Goal: Task Accomplishment & Management: Manage account settings

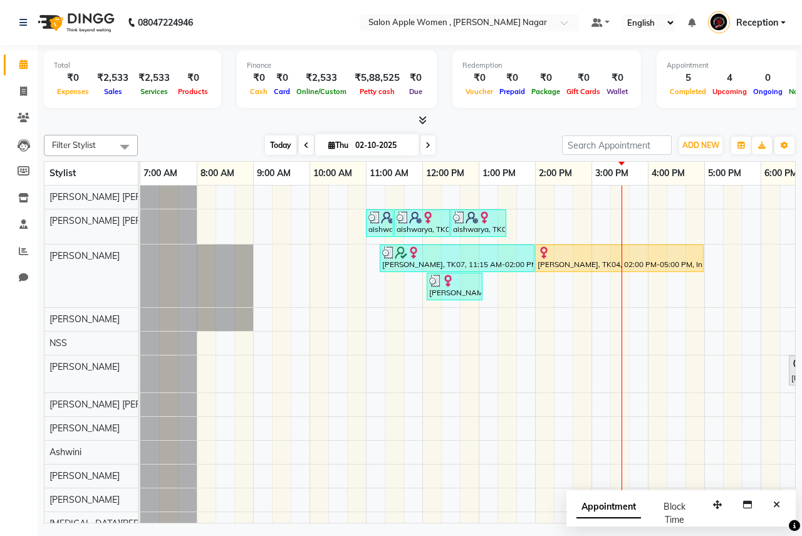
click at [278, 136] on span "Today" at bounding box center [280, 144] width 31 height 19
click at [282, 152] on span "Today" at bounding box center [280, 144] width 31 height 19
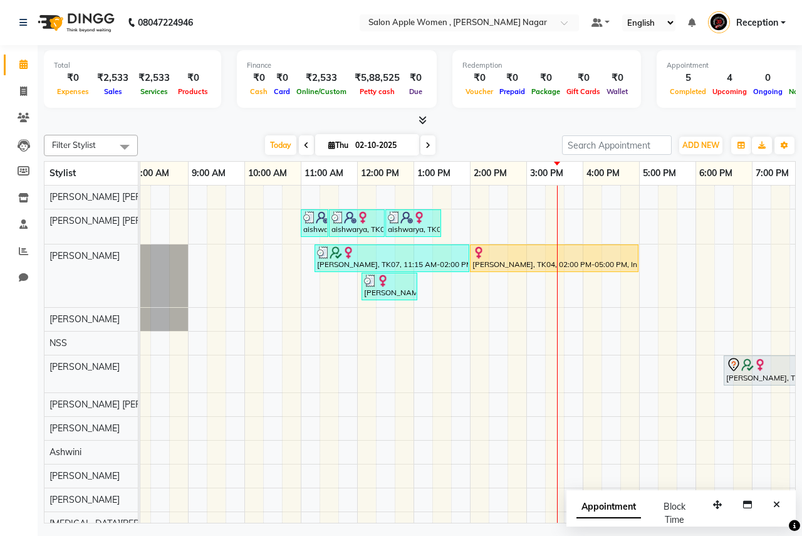
scroll to position [0, 70]
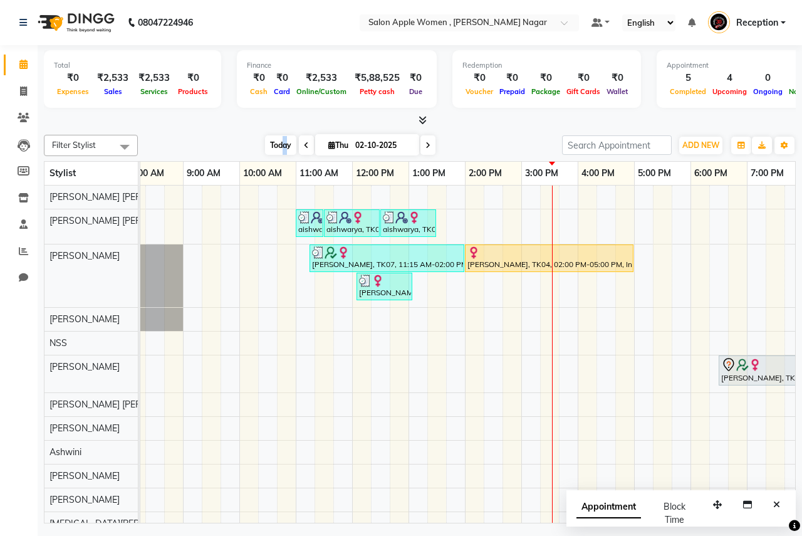
click at [283, 138] on span "Today" at bounding box center [280, 144] width 31 height 19
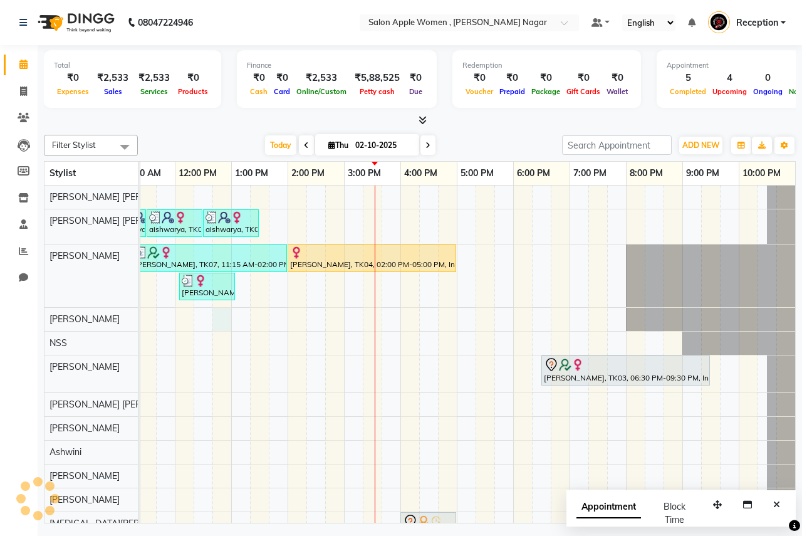
click at [227, 325] on div "aishwarya, TK05, 11:00 AM-11:30 AM, Hair Wash - Wella - [DEMOGRAPHIC_DATA] aish…" at bounding box center [344, 379] width 903 height 387
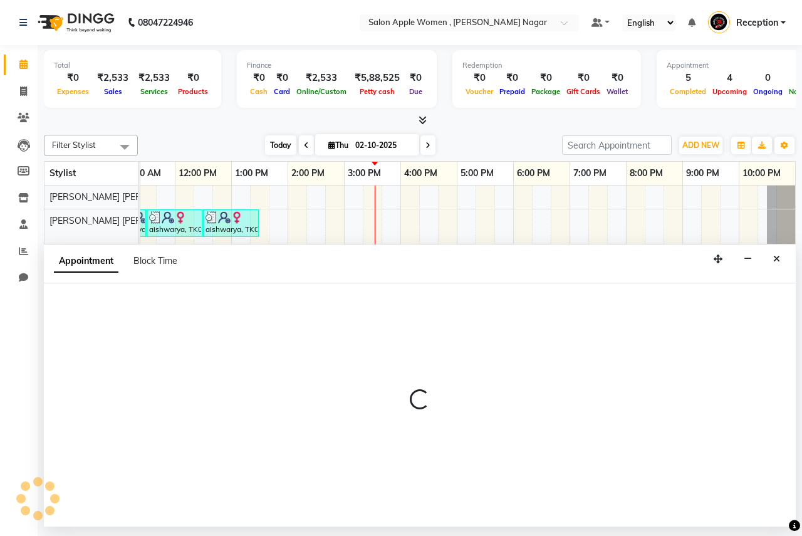
click at [276, 149] on span "Today" at bounding box center [280, 144] width 31 height 19
select select "3152"
select select "tentative"
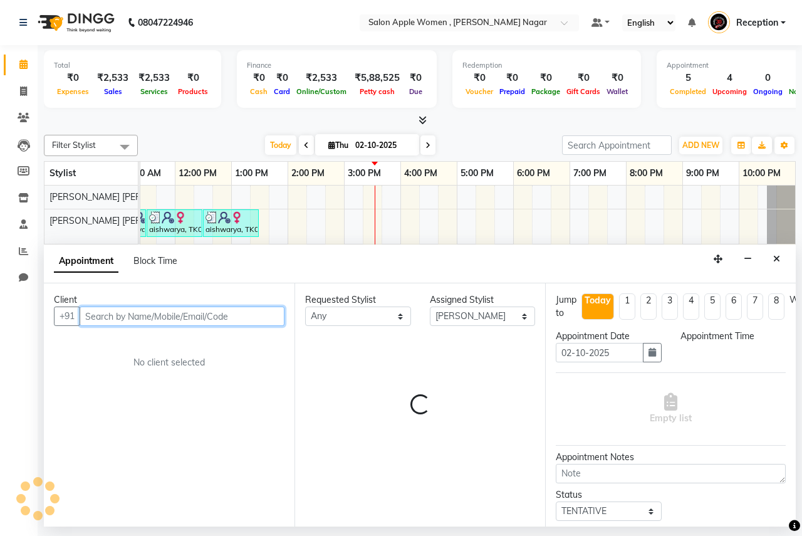
select select "765"
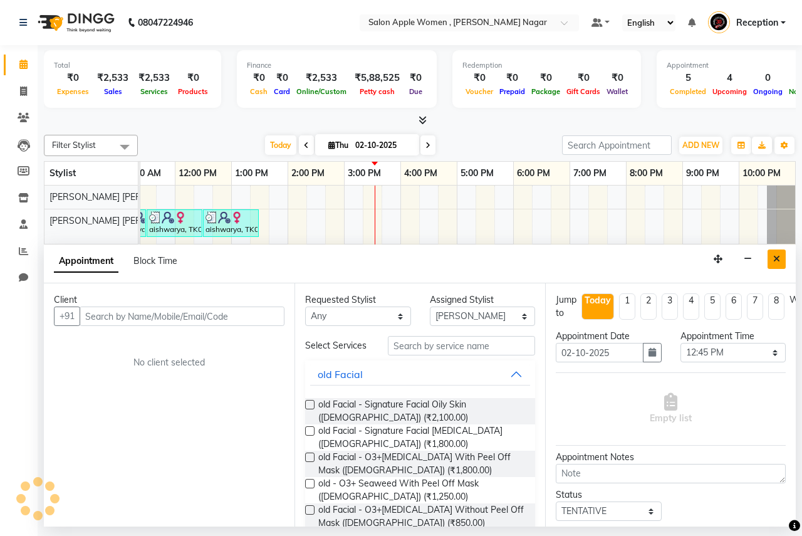
click at [780, 256] on button "Close" at bounding box center [777, 258] width 18 height 19
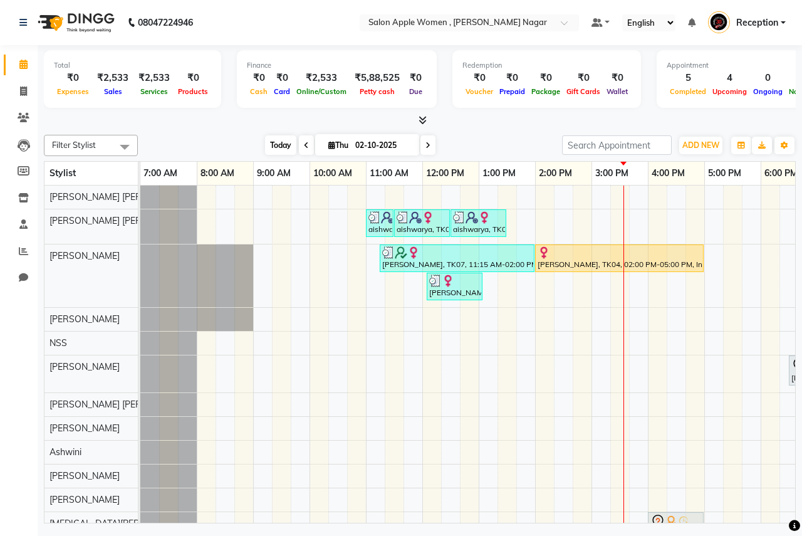
click at [278, 143] on span "Today" at bounding box center [280, 144] width 31 height 19
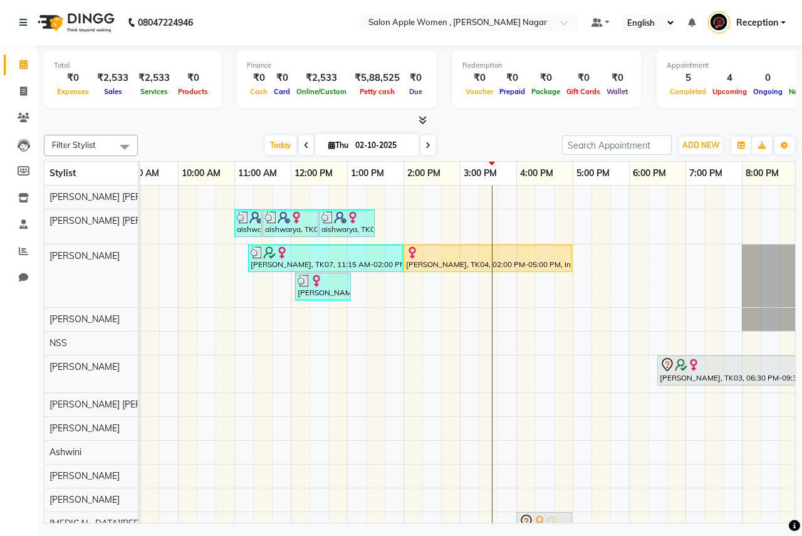
scroll to position [0, 191]
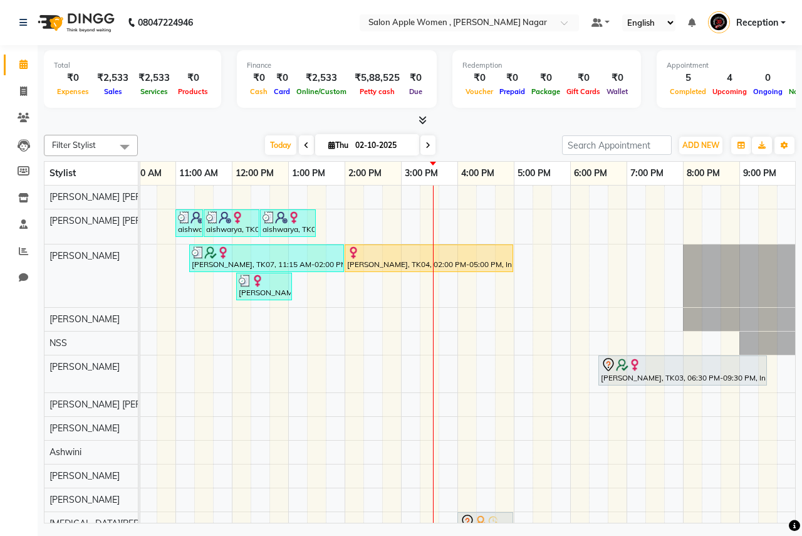
click at [539, 346] on div "aishwarya, TK05, 11:00 AM-11:30 AM, Hair Wash - Wella - [DEMOGRAPHIC_DATA] aish…" at bounding box center [401, 379] width 903 height 387
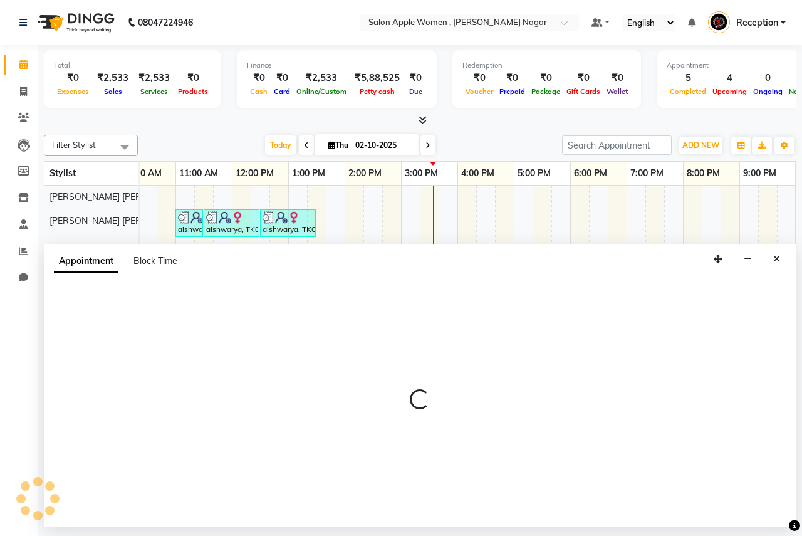
select select "7680"
select select "1035"
select select "tentative"
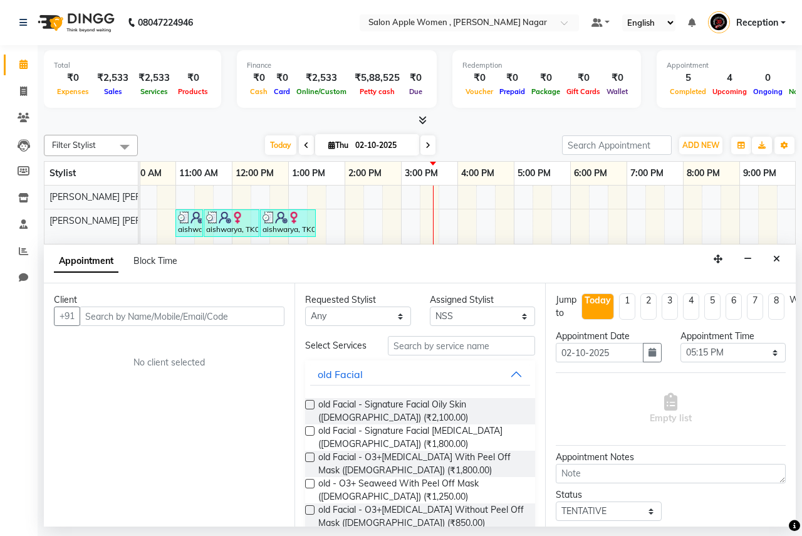
click at [114, 320] on input "text" at bounding box center [182, 315] width 205 height 19
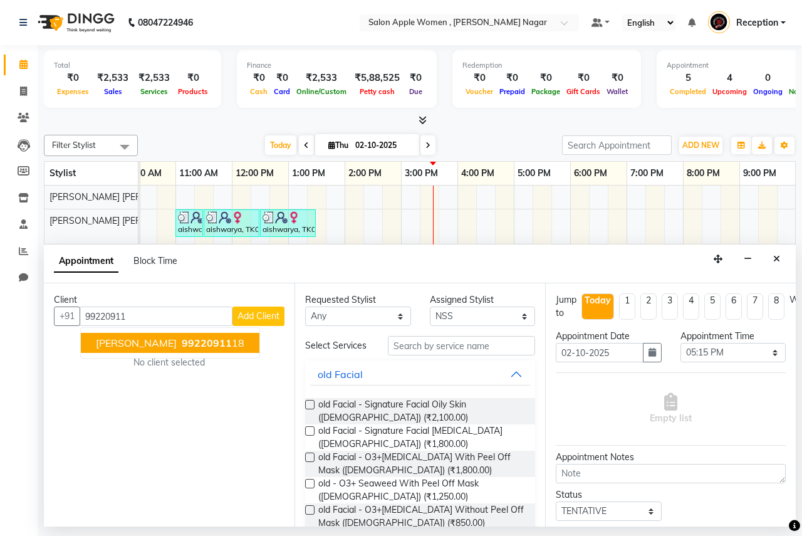
click at [232, 340] on span "99220911" at bounding box center [207, 343] width 50 height 13
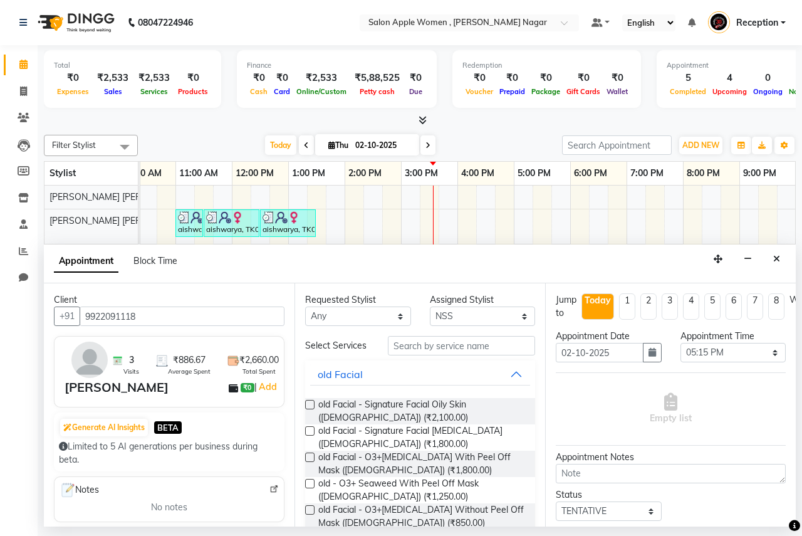
type input "9922091118"
click at [405, 350] on input "text" at bounding box center [461, 345] width 147 height 19
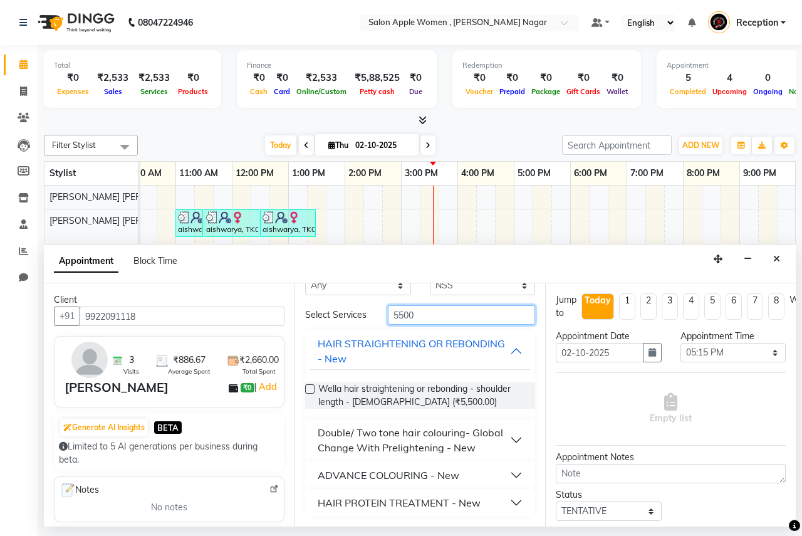
scroll to position [46, 0]
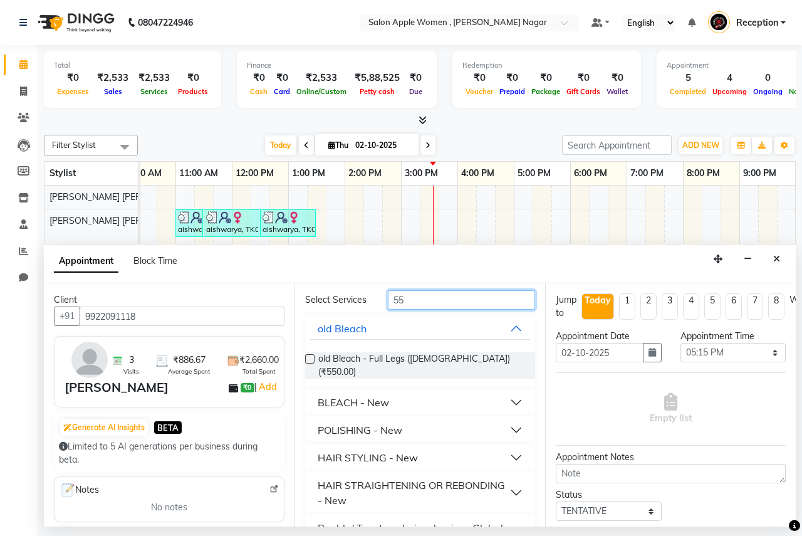
type input "5"
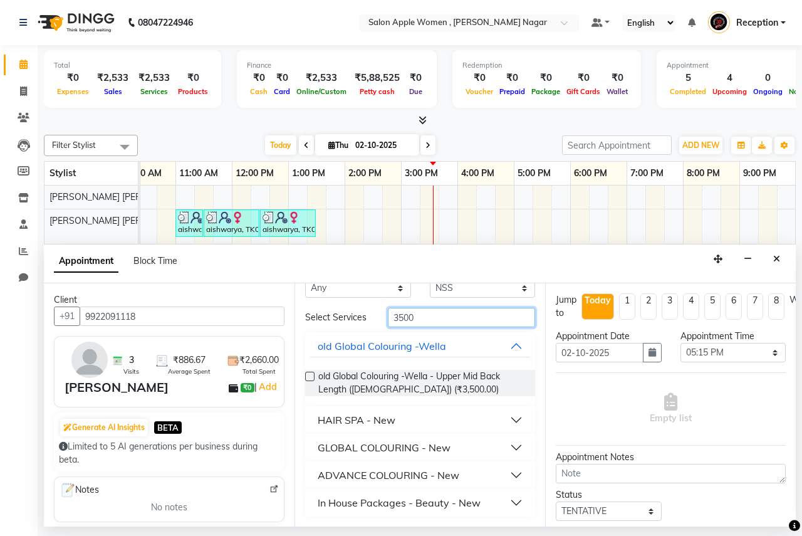
scroll to position [28, 0]
type input "3500"
click at [462, 506] on div "In House Packages - Beauty - New" at bounding box center [399, 502] width 163 height 15
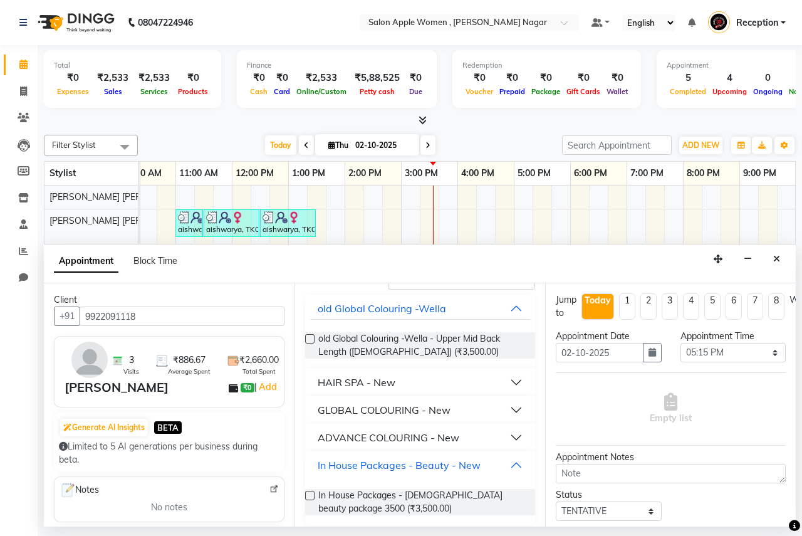
scroll to position [71, 0]
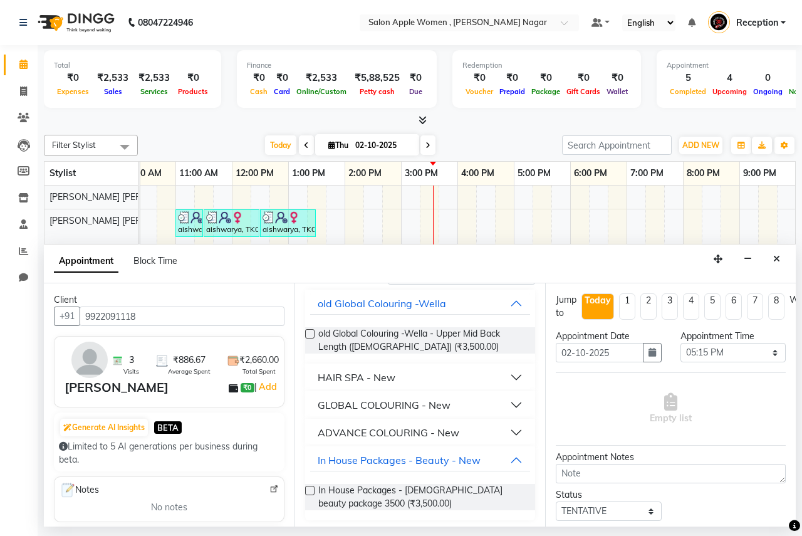
click at [314, 487] on label at bounding box center [309, 490] width 9 height 9
click at [313, 488] on input "checkbox" at bounding box center [309, 492] width 8 height 8
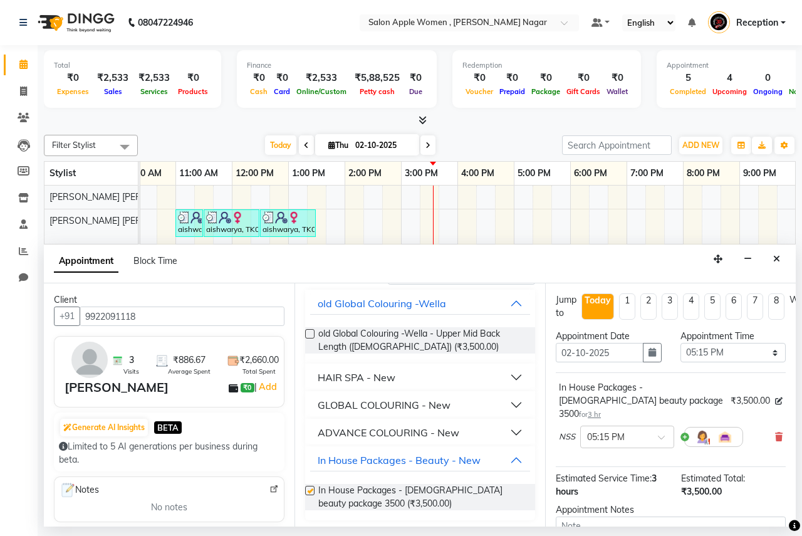
checkbox input "false"
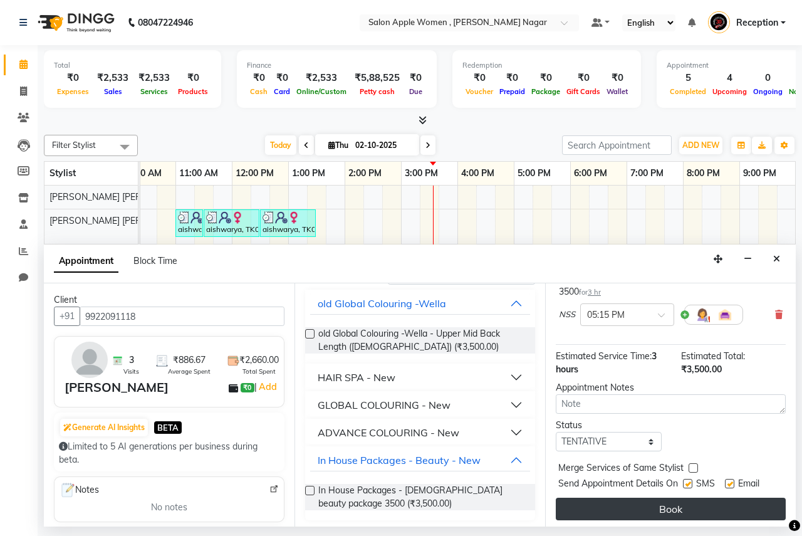
click at [622, 498] on button "Book" at bounding box center [671, 509] width 230 height 23
click at [656, 502] on button "Book" at bounding box center [671, 509] width 230 height 23
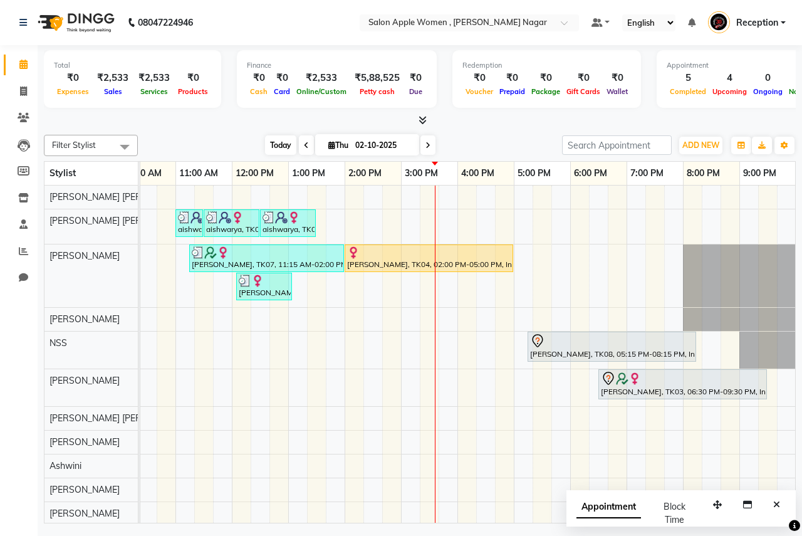
click at [275, 144] on span "Today" at bounding box center [280, 144] width 31 height 19
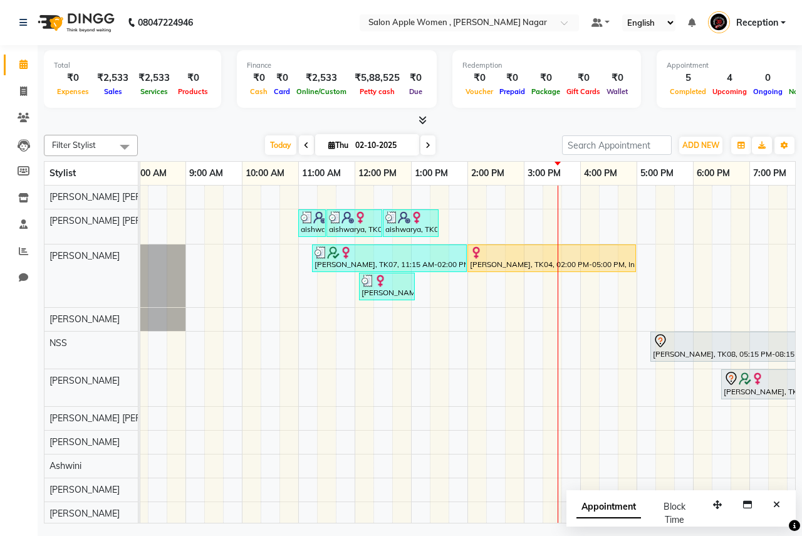
scroll to position [0, 0]
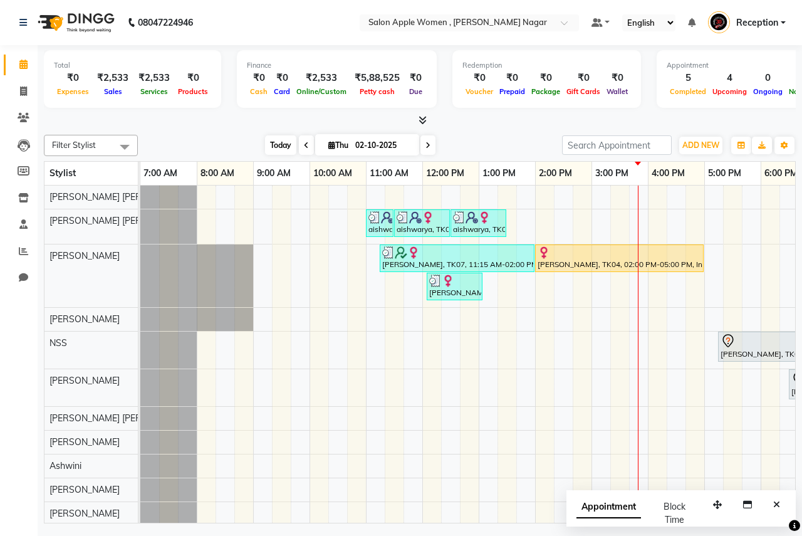
drag, startPoint x: 274, startPoint y: 153, endPoint x: 399, endPoint y: 153, distance: 125.4
click at [276, 153] on span "Today" at bounding box center [280, 144] width 31 height 19
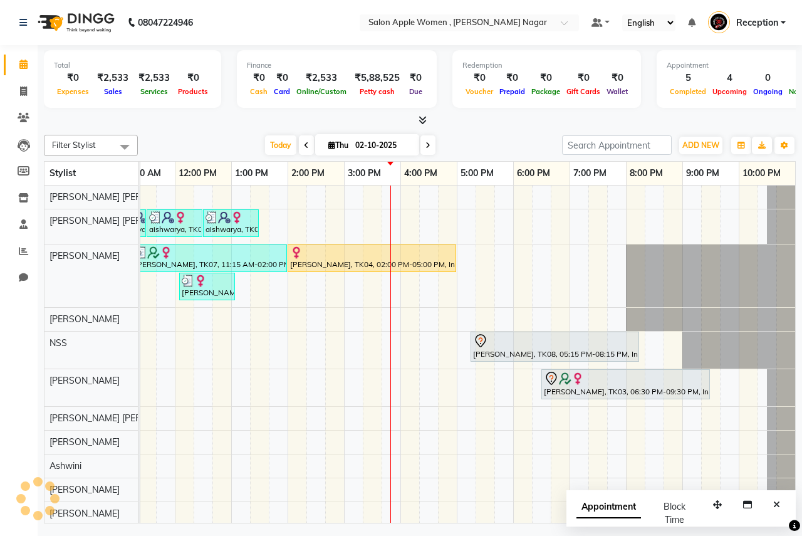
click at [432, 148] on span at bounding box center [428, 144] width 15 height 19
type input "03-10-2025"
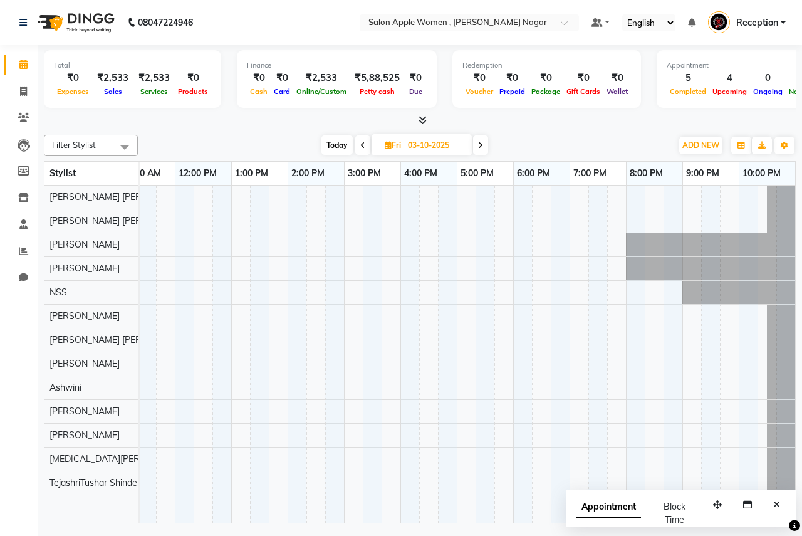
scroll to position [0, 0]
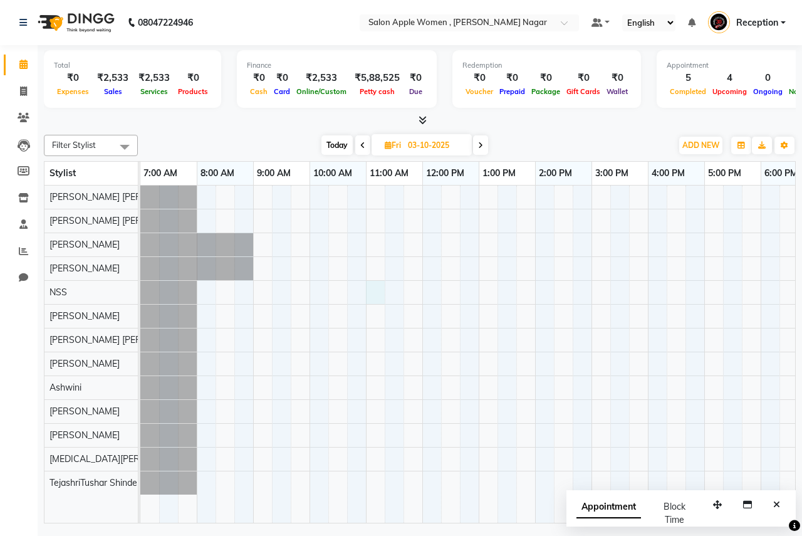
click at [375, 286] on div at bounding box center [591, 354] width 903 height 337
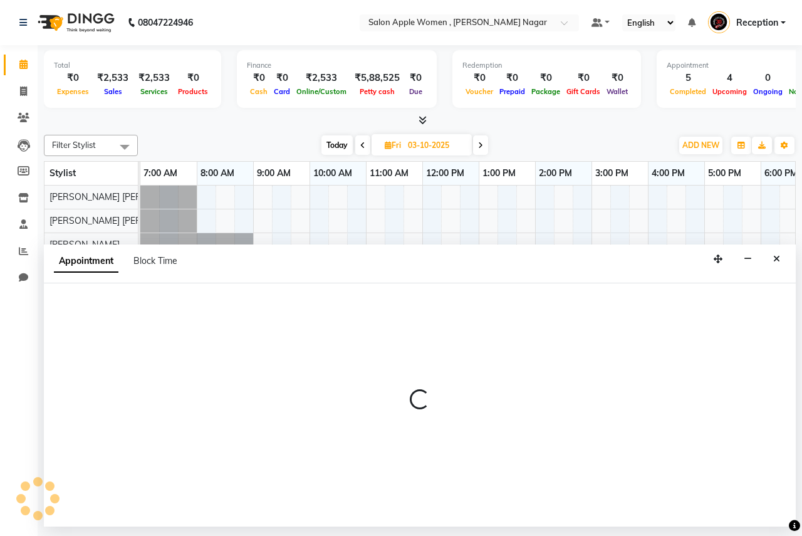
select select "7680"
select select "660"
select select "tentative"
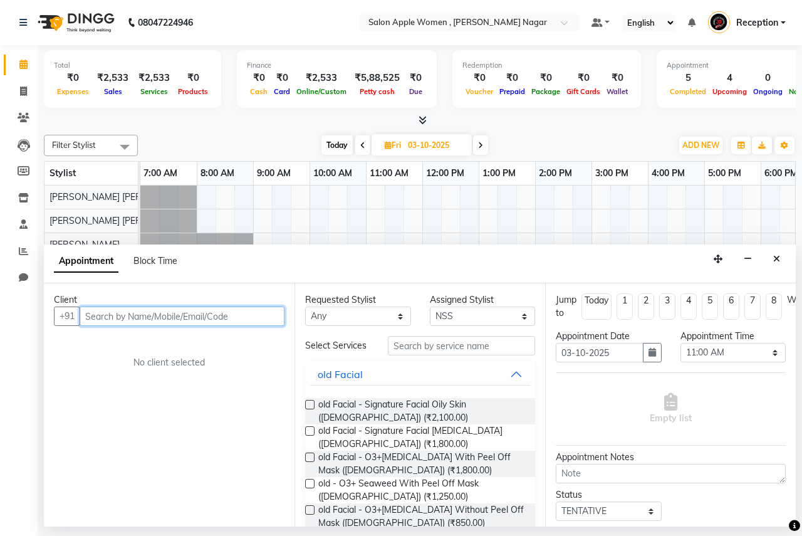
click at [203, 319] on input "text" at bounding box center [182, 315] width 205 height 19
click at [195, 318] on input "text" at bounding box center [182, 315] width 205 height 19
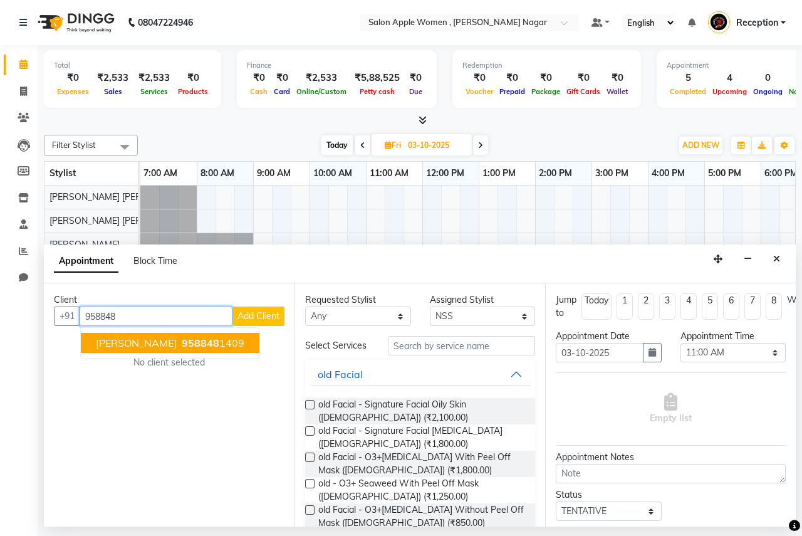
click at [207, 350] on button "[PERSON_NAME] 958848 1409" at bounding box center [170, 343] width 179 height 20
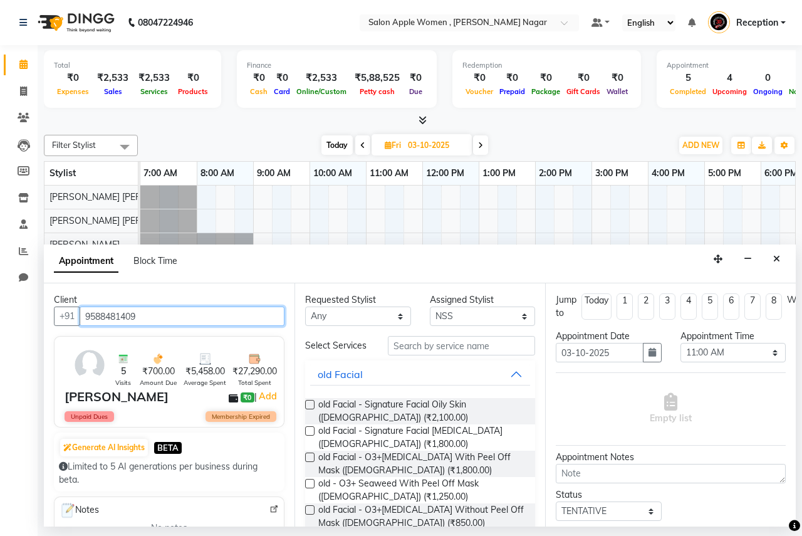
type input "9588481409"
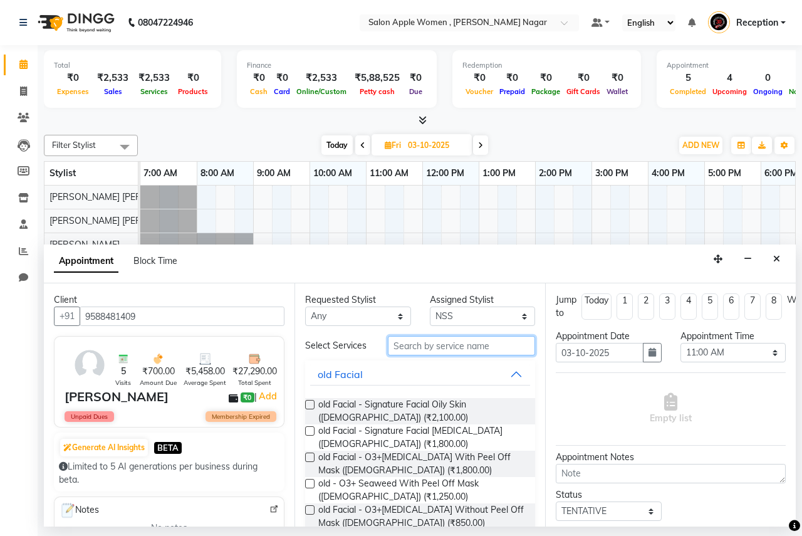
click at [410, 347] on input "text" at bounding box center [461, 345] width 147 height 19
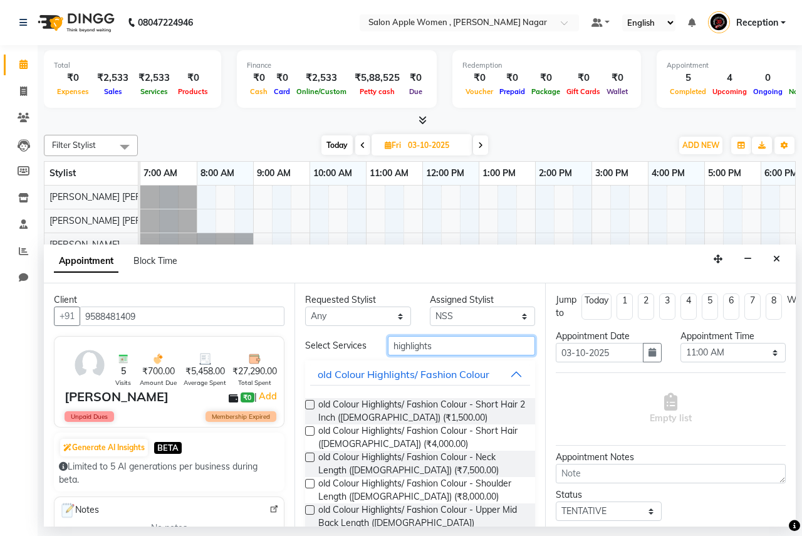
type input "highlights"
click at [314, 459] on label at bounding box center [309, 457] width 9 height 9
click at [313, 459] on input "checkbox" at bounding box center [309, 458] width 8 height 8
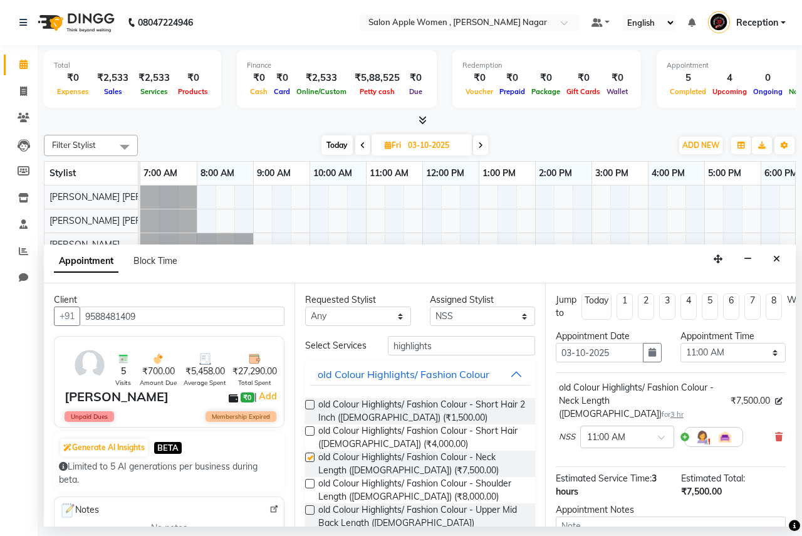
checkbox input "false"
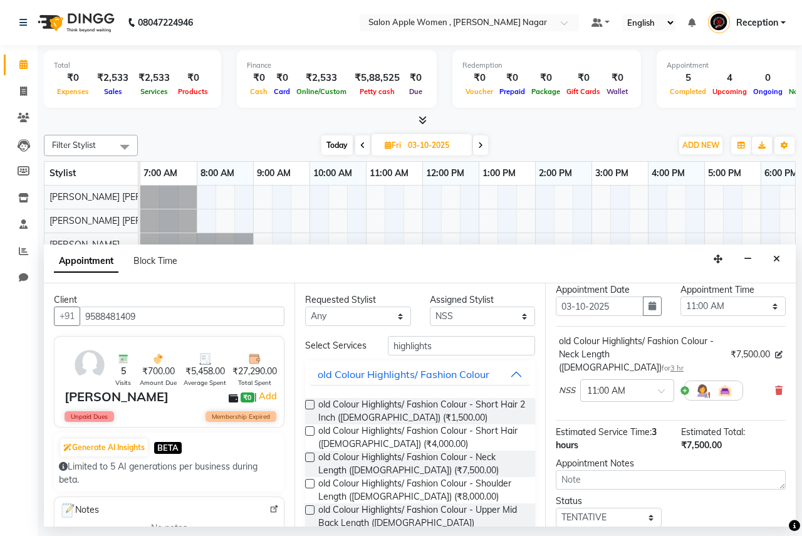
scroll to position [122, 0]
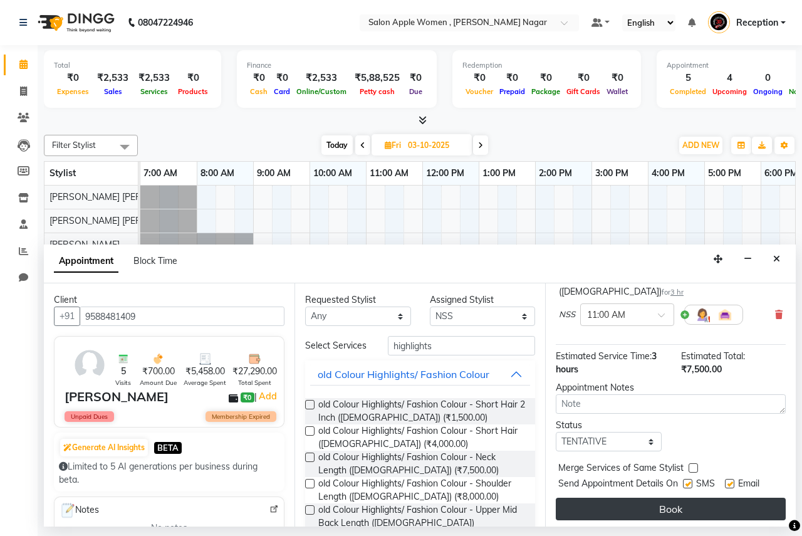
click at [622, 504] on button "Book" at bounding box center [671, 509] width 230 height 23
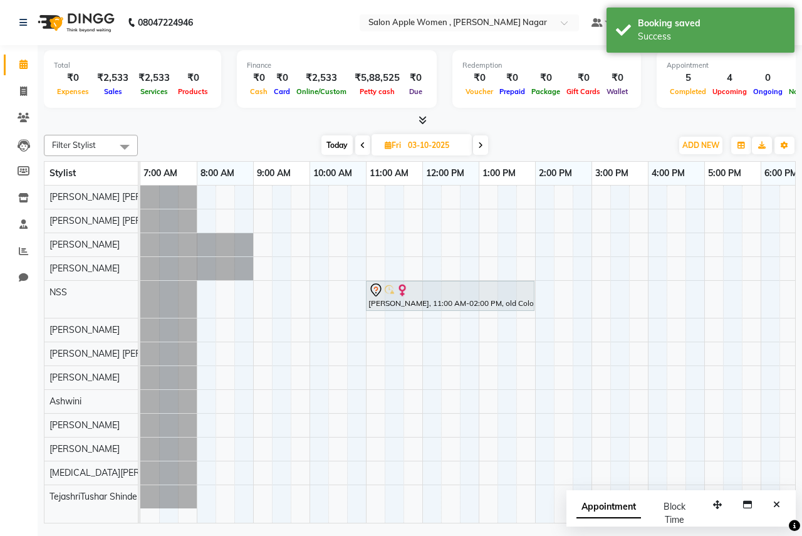
click at [342, 142] on span "Today" at bounding box center [337, 144] width 31 height 19
type input "02-10-2025"
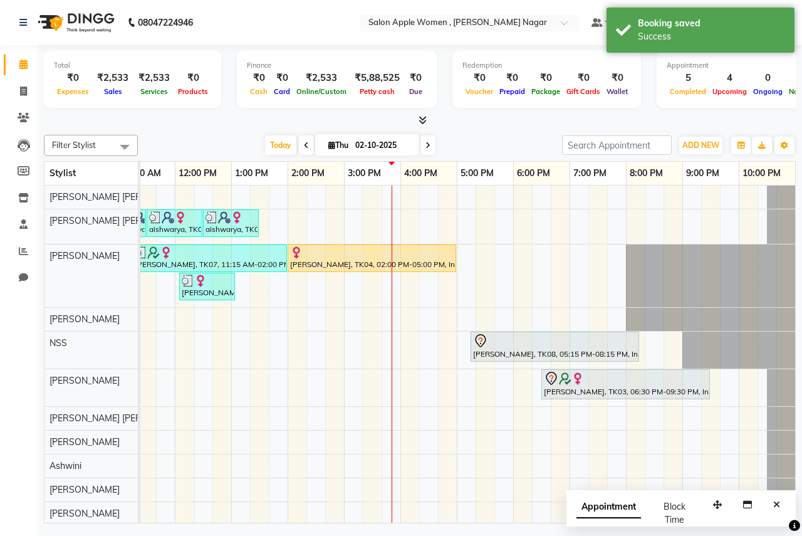
scroll to position [0, 0]
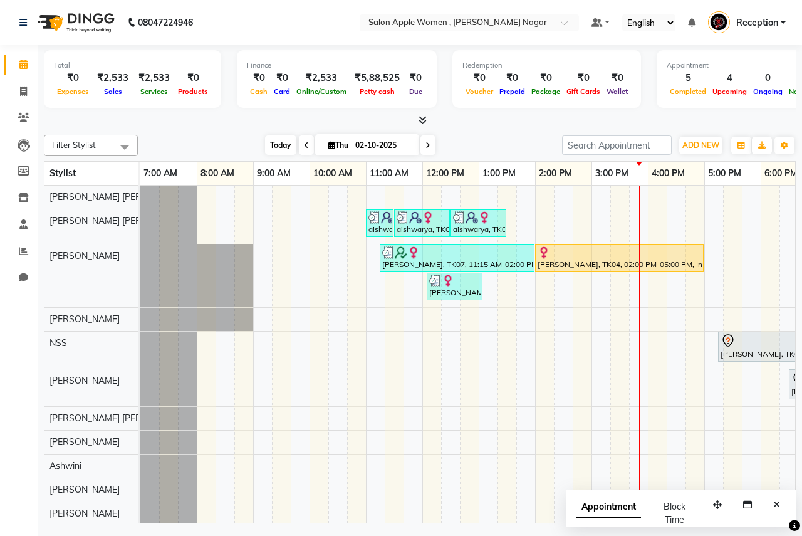
click at [271, 149] on span "Today" at bounding box center [280, 144] width 31 height 19
click at [24, 95] on icon at bounding box center [23, 90] width 7 height 9
select select "service"
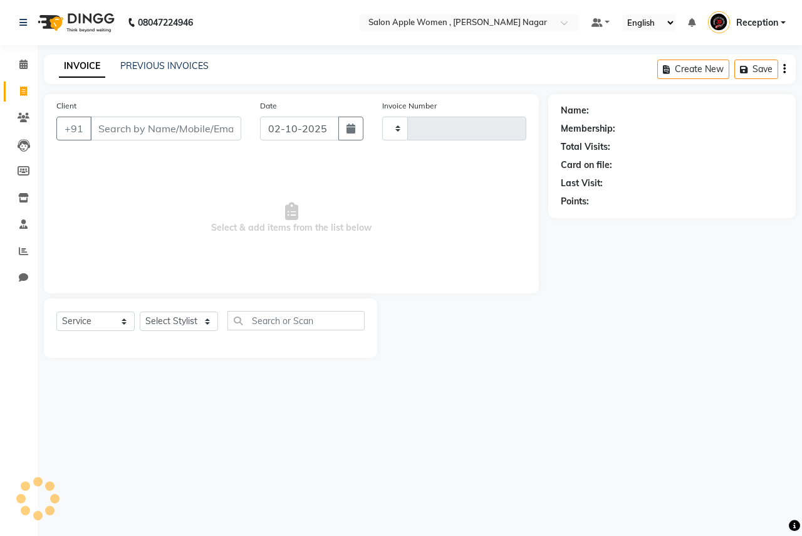
type input "2938"
select select "96"
click at [120, 135] on input "Client" at bounding box center [165, 129] width 151 height 24
click at [24, 64] on icon at bounding box center [23, 64] width 8 height 9
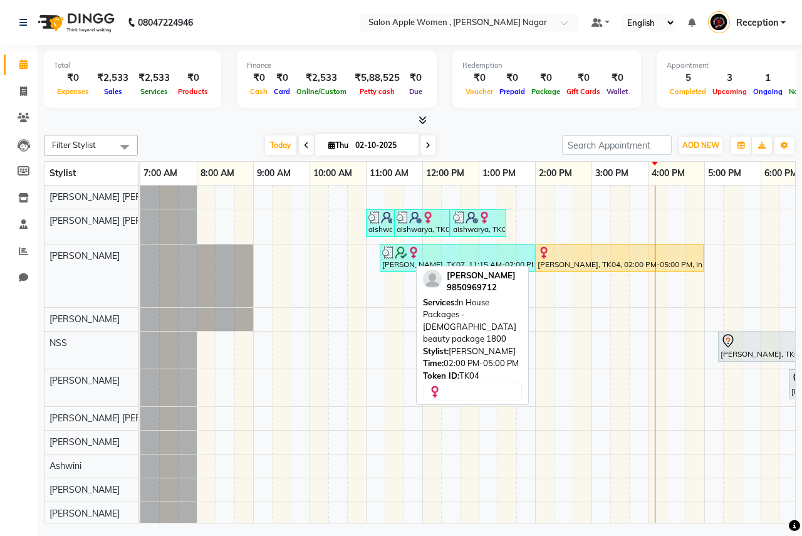
click at [575, 261] on div "[PERSON_NAME], TK04, 02:00 PM-05:00 PM, In House Packages - [DEMOGRAPHIC_DATA] …" at bounding box center [620, 258] width 166 height 24
select select "1"
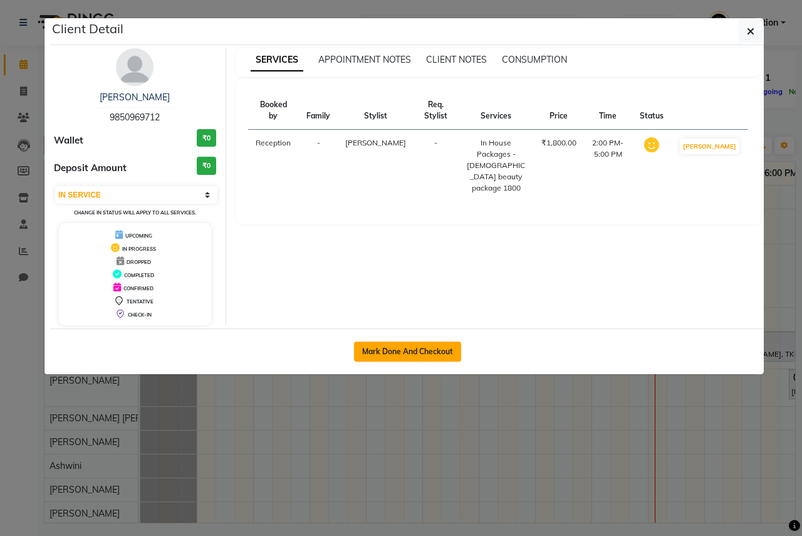
click at [438, 346] on button "Mark Done And Checkout" at bounding box center [407, 352] width 107 height 20
select select "96"
select select "service"
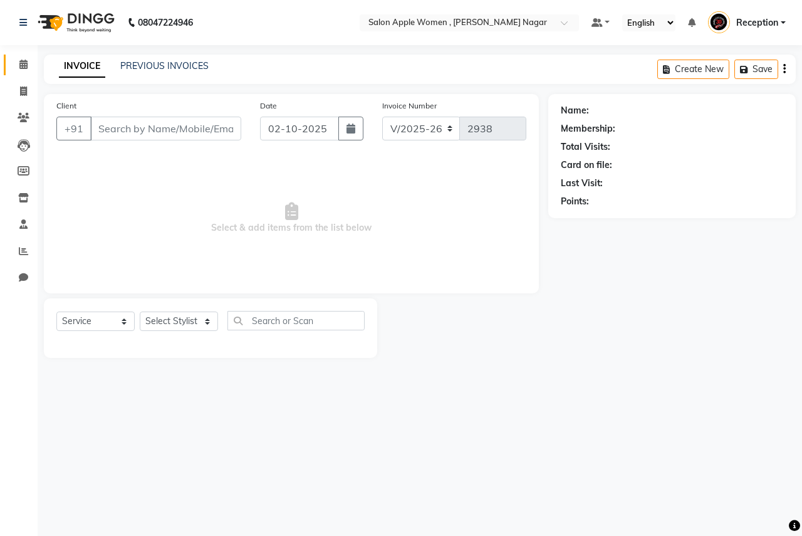
select select "3"
type input "9850969712"
select select "3151"
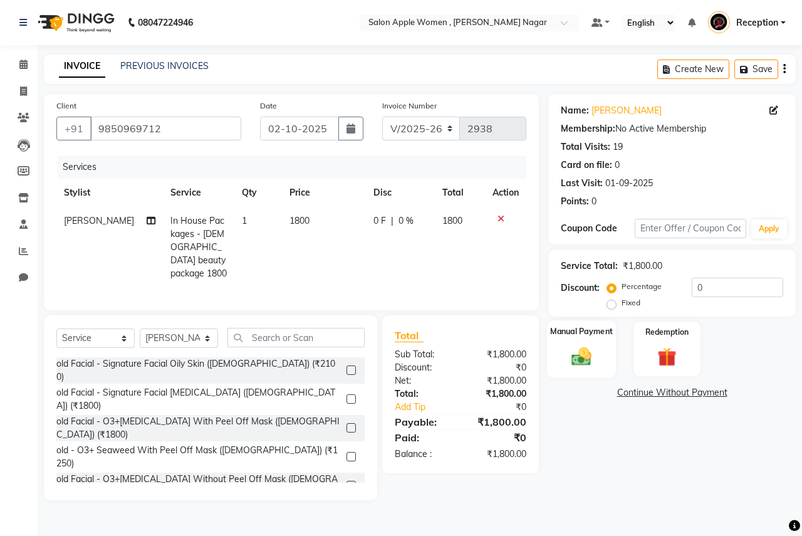
click at [590, 353] on img at bounding box center [581, 356] width 33 height 23
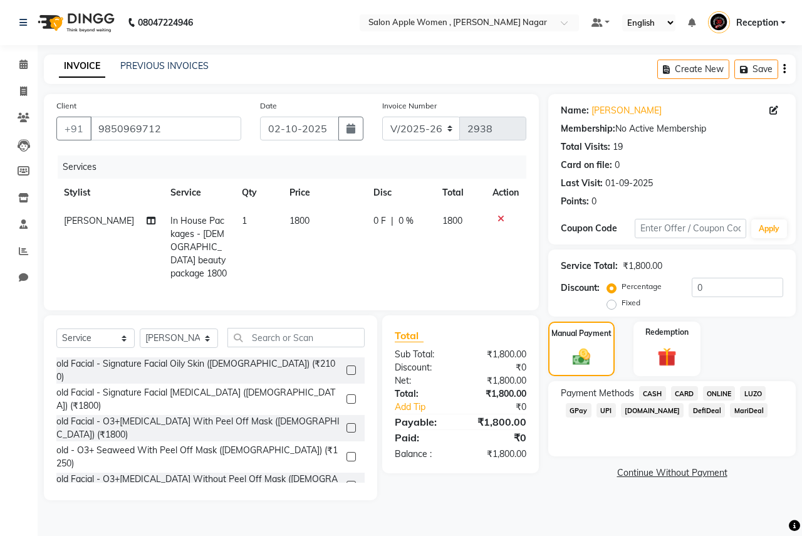
click at [716, 392] on span "ONLINE" at bounding box center [719, 393] width 33 height 14
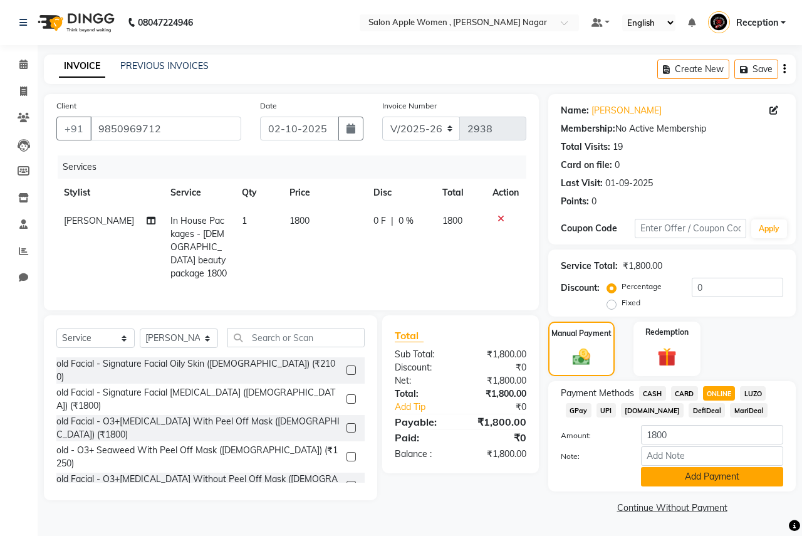
click at [717, 471] on button "Add Payment" at bounding box center [712, 476] width 142 height 19
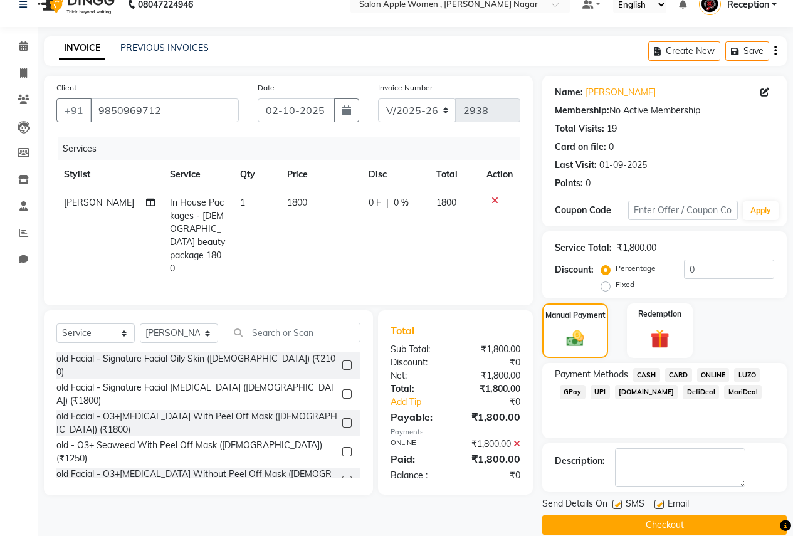
scroll to position [36, 0]
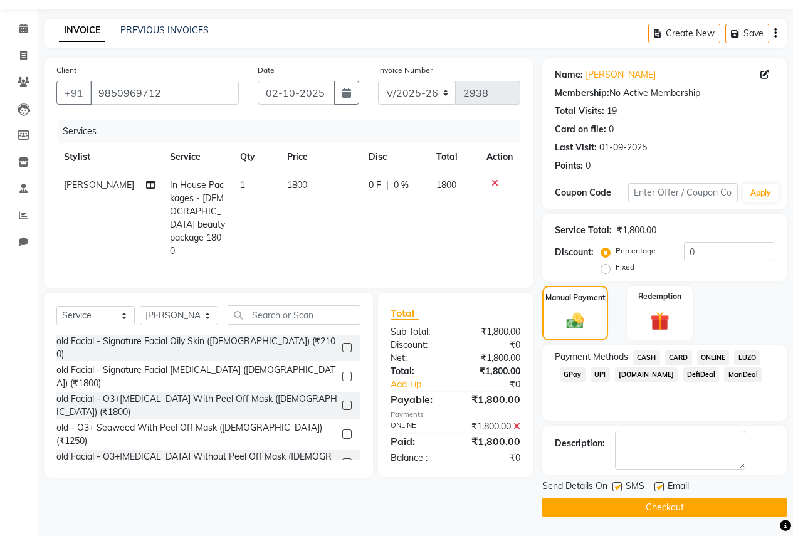
click at [681, 500] on button "Checkout" at bounding box center [664, 507] width 244 height 19
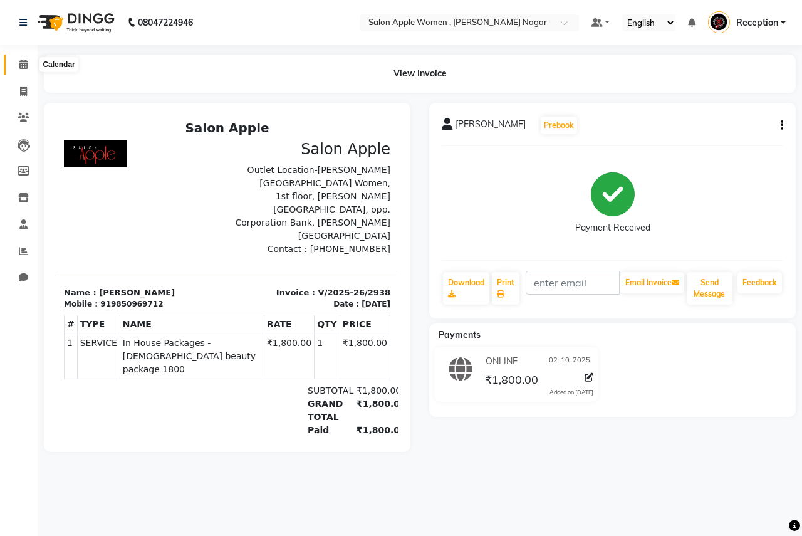
click at [23, 58] on span at bounding box center [24, 65] width 22 height 14
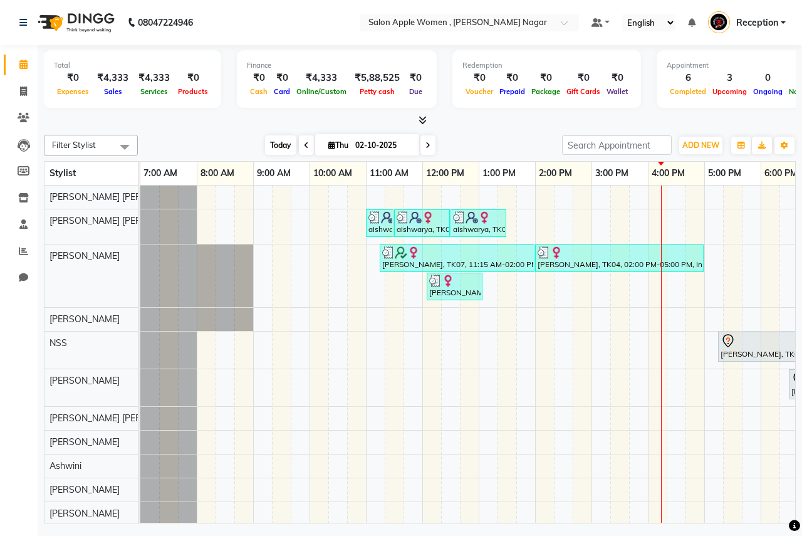
click at [288, 138] on span "Today" at bounding box center [280, 144] width 31 height 19
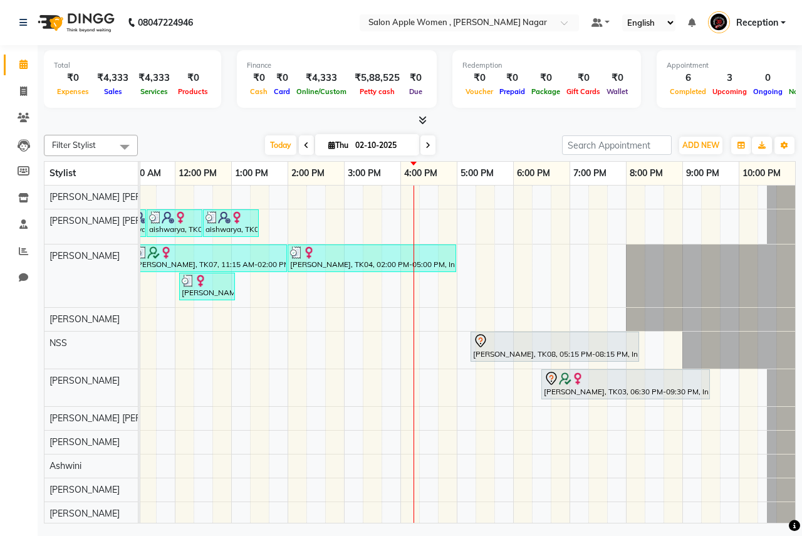
click at [429, 148] on icon at bounding box center [428, 146] width 5 height 8
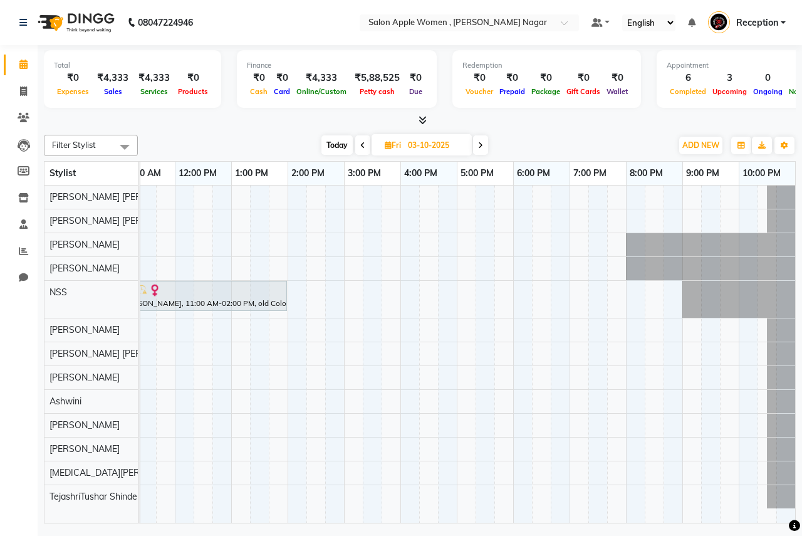
click at [478, 145] on span at bounding box center [480, 144] width 15 height 19
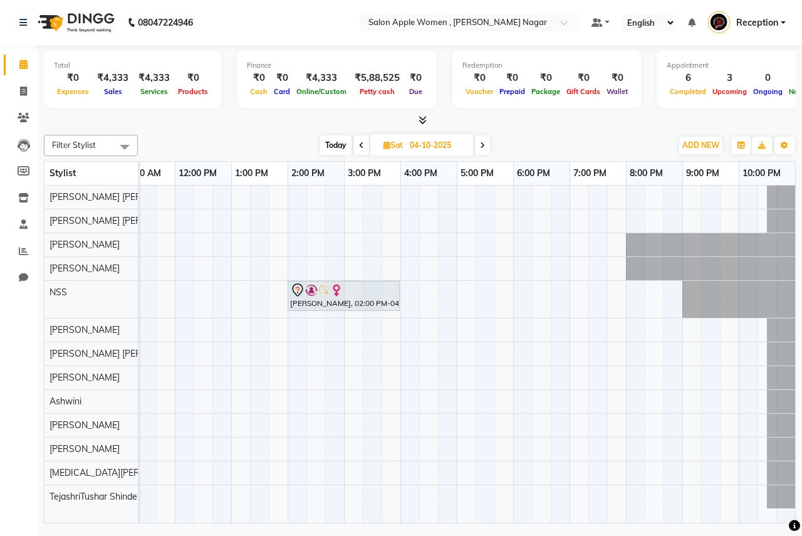
click at [487, 145] on span at bounding box center [482, 144] width 15 height 19
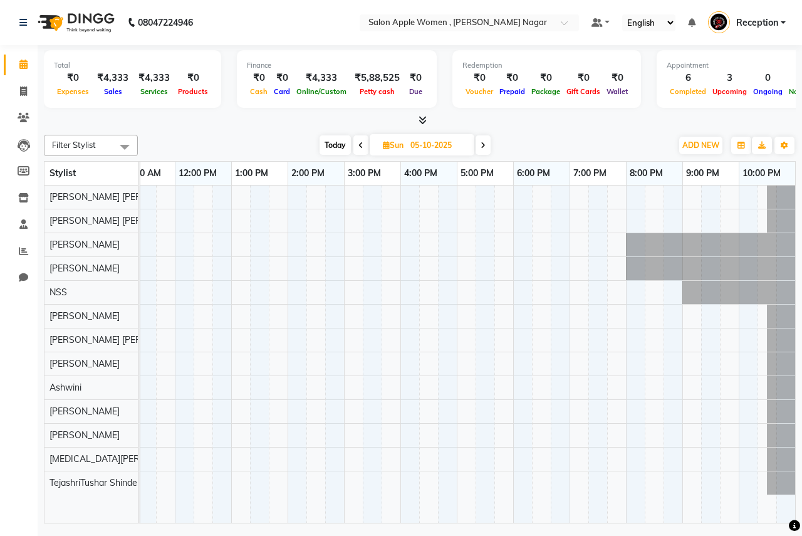
click at [486, 150] on span at bounding box center [483, 144] width 15 height 19
click at [481, 149] on span at bounding box center [483, 144] width 15 height 19
type input "[DATE]"
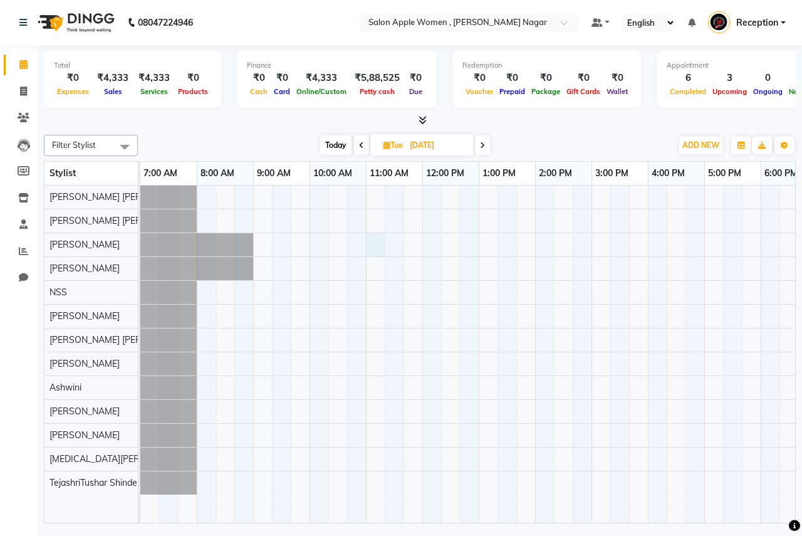
click at [378, 244] on div at bounding box center [591, 354] width 903 height 337
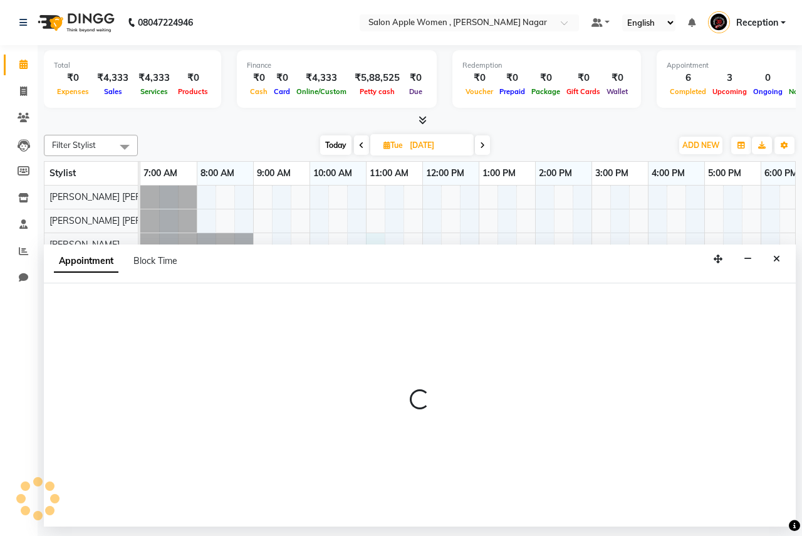
select select "3151"
select select "tentative"
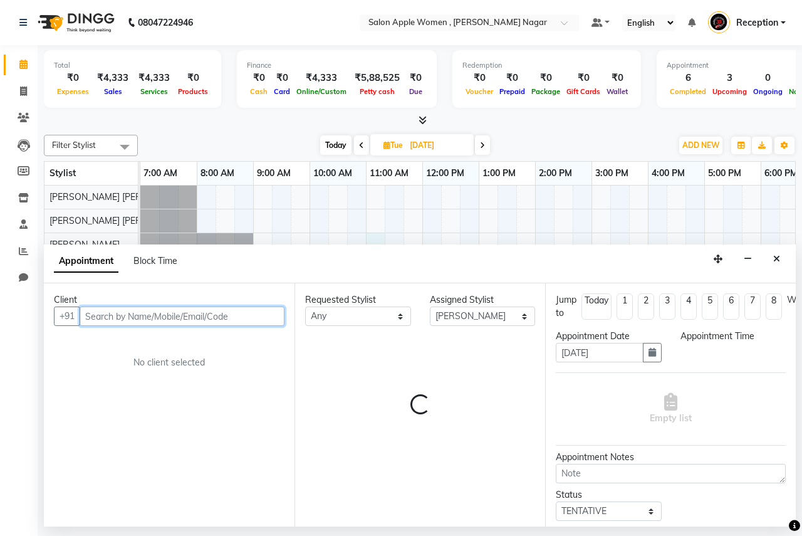
select select "660"
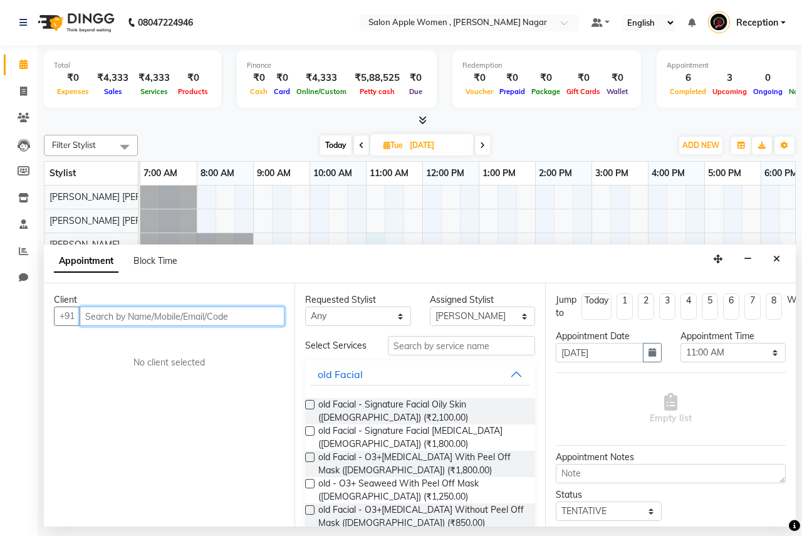
click at [187, 311] on input "text" at bounding box center [182, 315] width 205 height 19
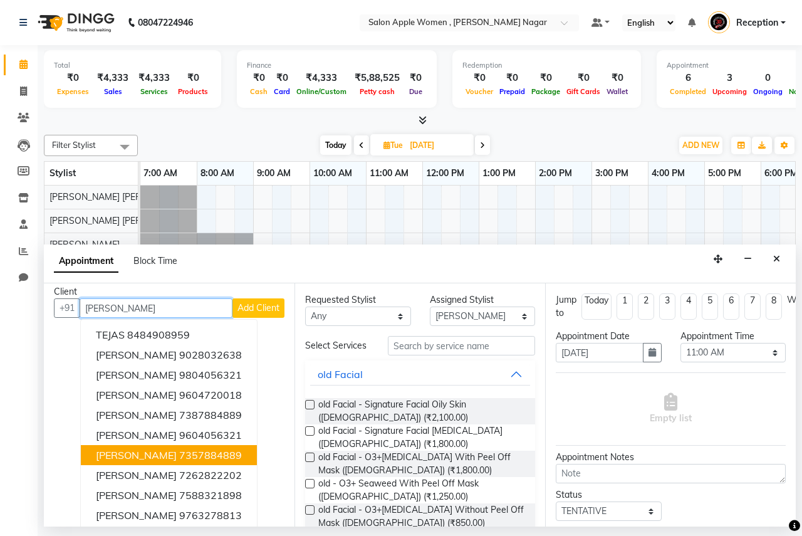
scroll to position [13, 0]
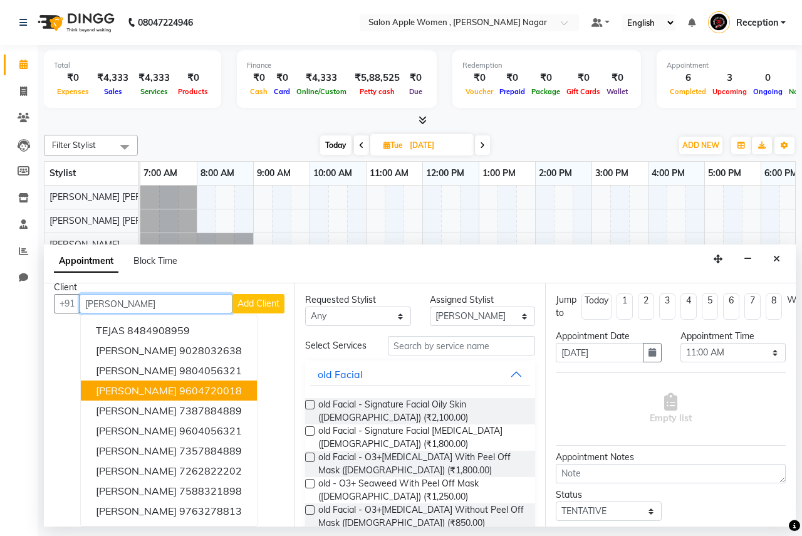
click at [184, 390] on button "[PERSON_NAME] 9604720018" at bounding box center [169, 390] width 176 height 20
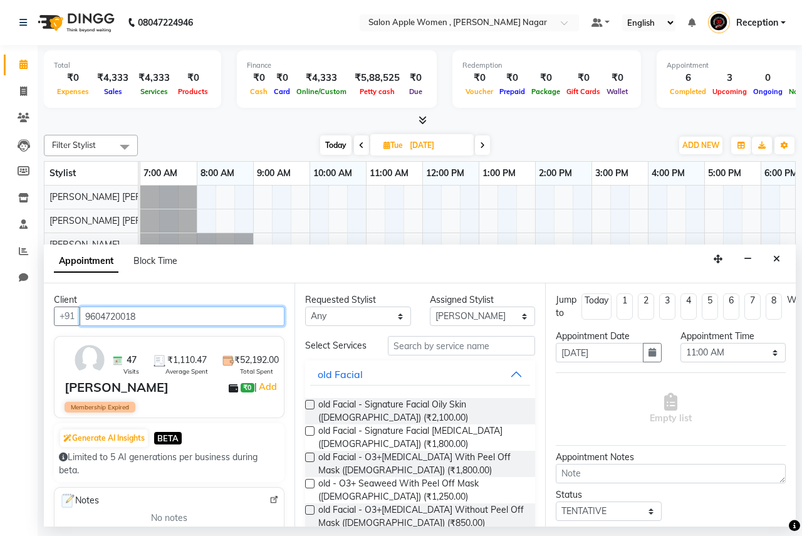
type input "9604720018"
click at [306, 404] on label at bounding box center [309, 404] width 9 height 9
click at [306, 404] on input "checkbox" at bounding box center [309, 406] width 8 height 8
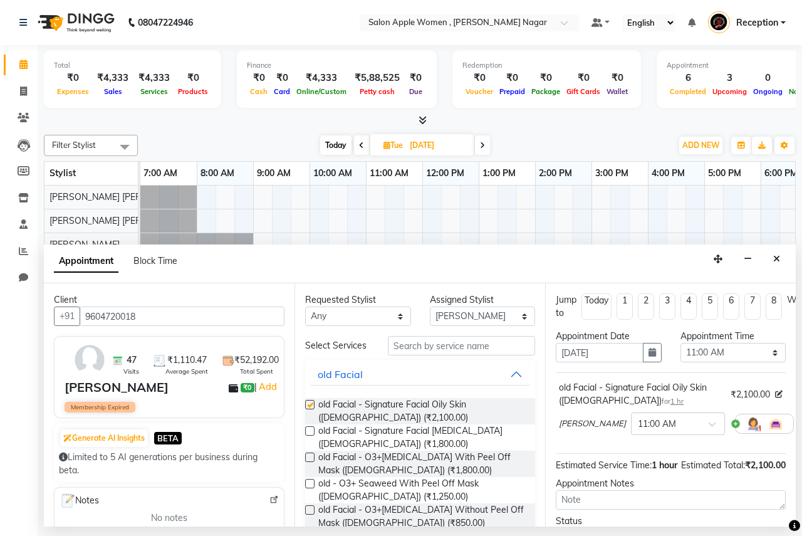
checkbox input "false"
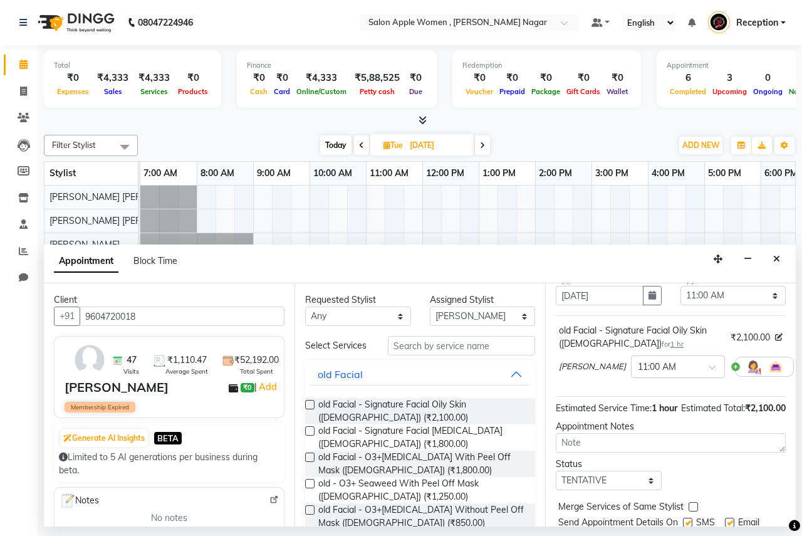
scroll to position [137, 0]
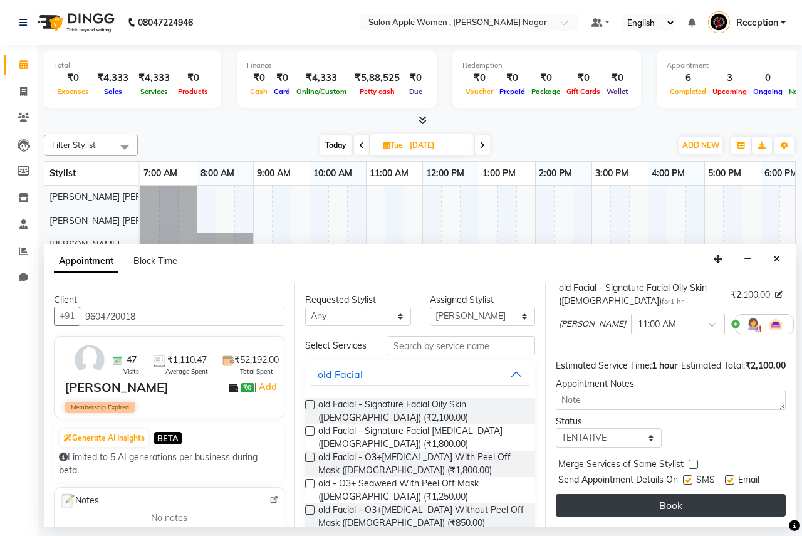
click at [687, 495] on button "Book" at bounding box center [671, 505] width 230 height 23
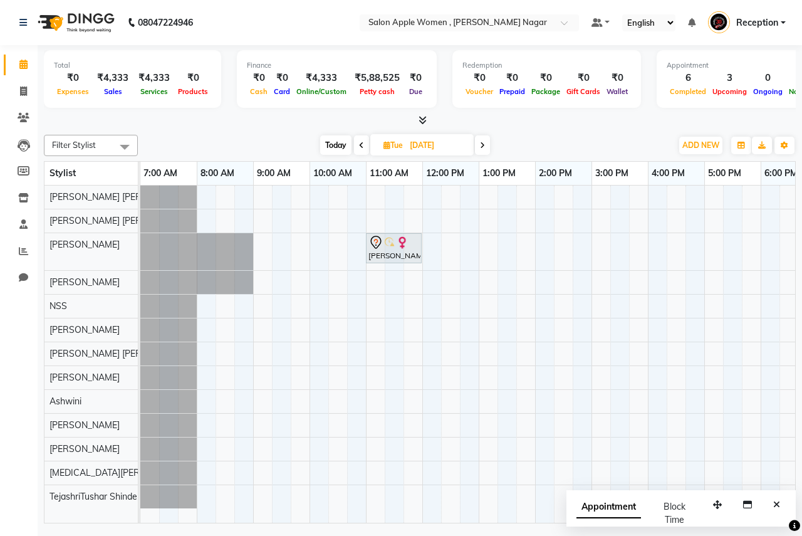
click at [322, 151] on span "Today" at bounding box center [335, 144] width 31 height 19
type input "02-10-2025"
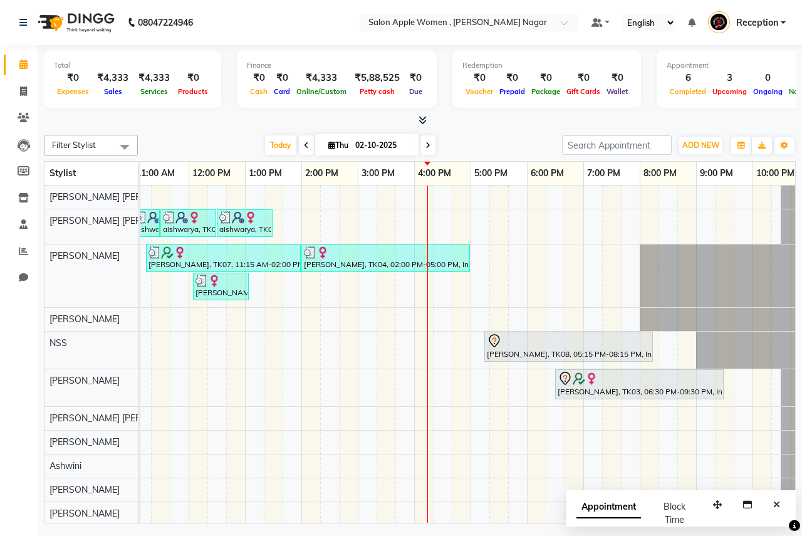
scroll to position [0, 229]
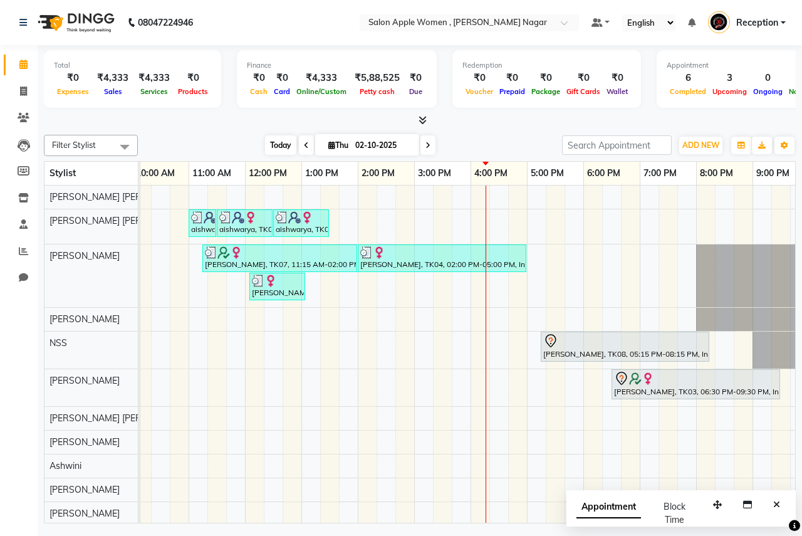
click at [286, 153] on span "Today" at bounding box center [280, 144] width 31 height 19
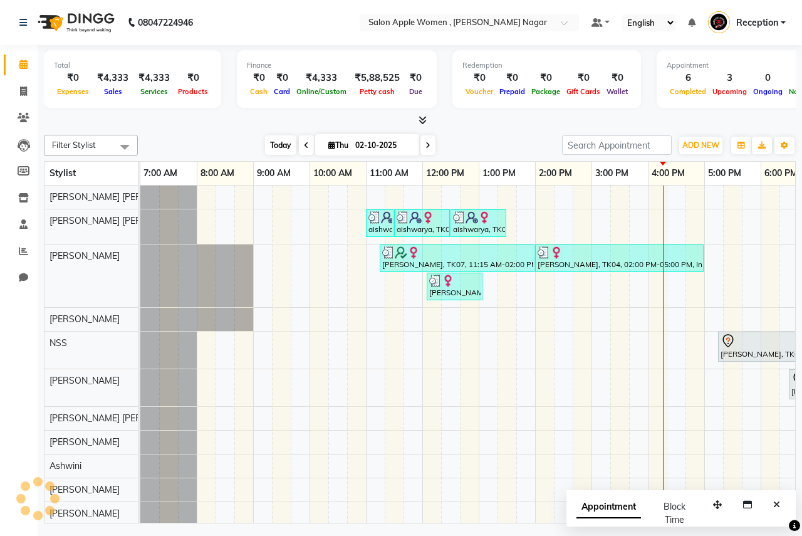
scroll to position [0, 248]
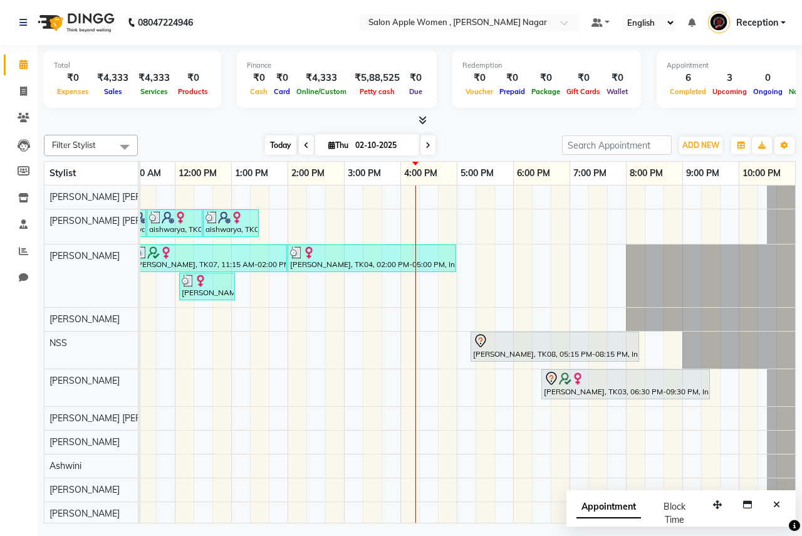
click at [281, 147] on span "Today" at bounding box center [280, 144] width 31 height 19
click at [282, 148] on span "Today" at bounding box center [280, 144] width 31 height 19
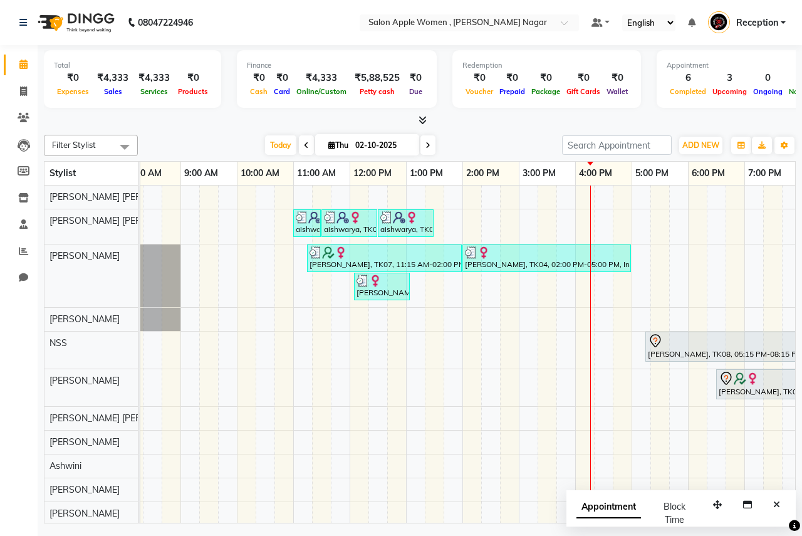
scroll to position [0, 0]
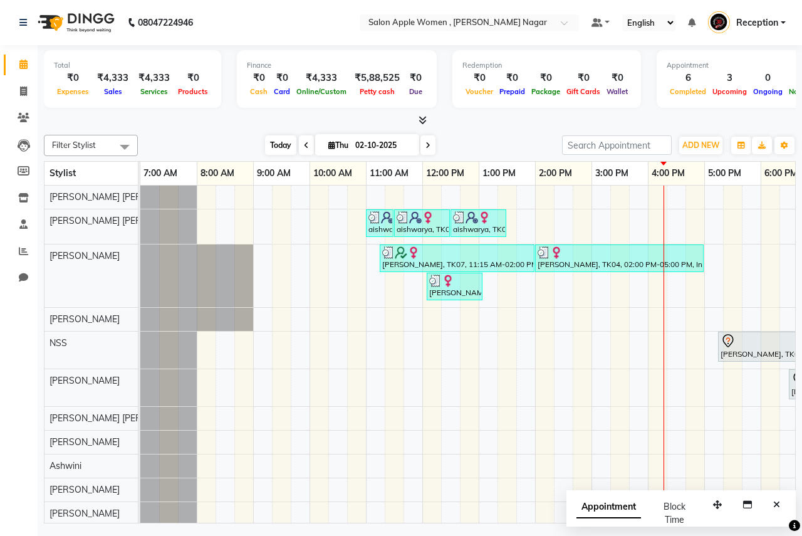
click at [275, 143] on span "Today" at bounding box center [280, 144] width 31 height 19
